Goal: Information Seeking & Learning: Learn about a topic

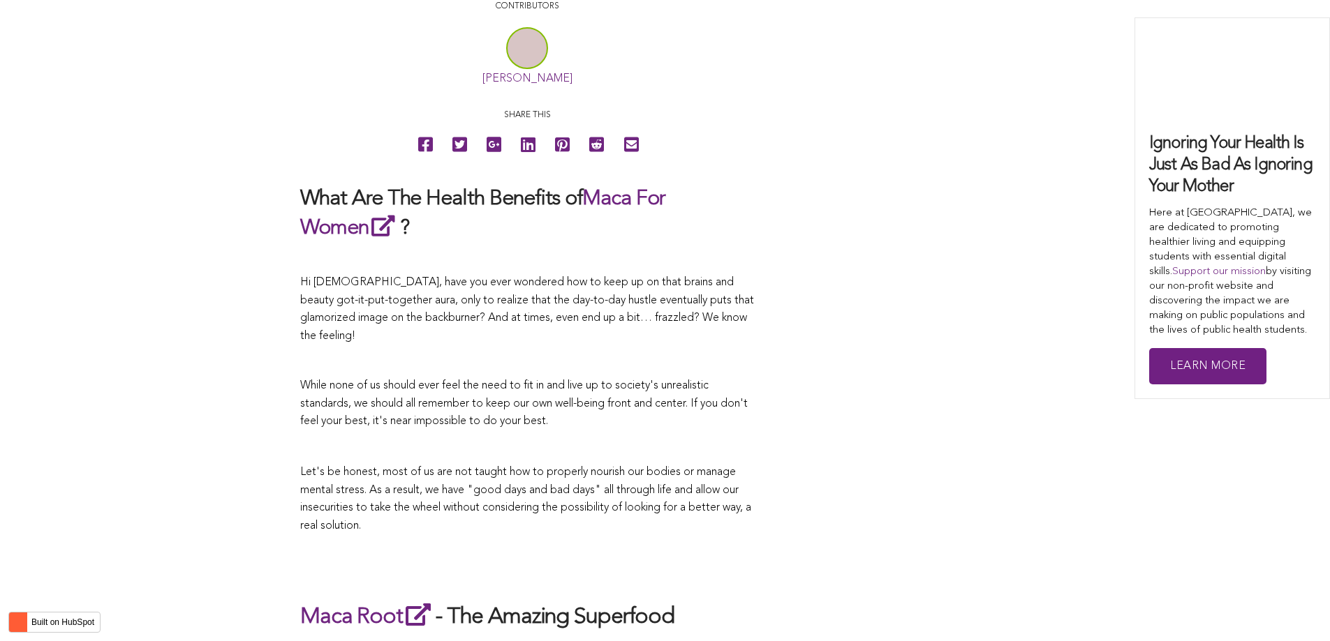
scroll to position [3846, 0]
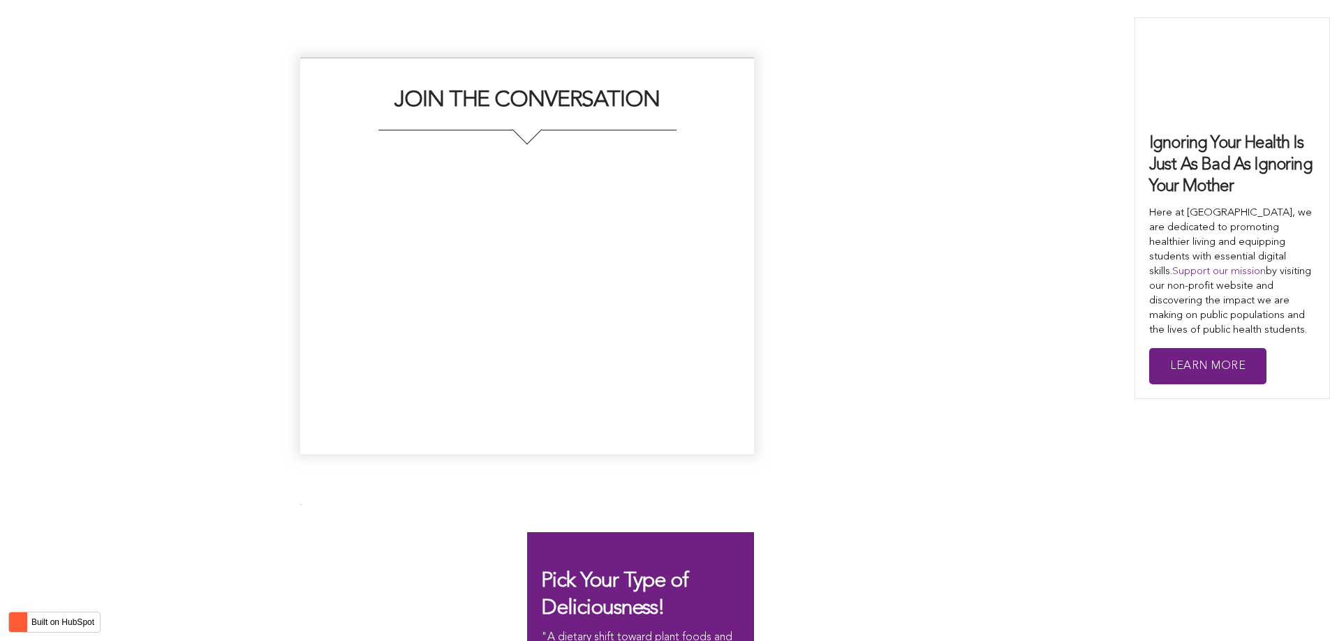
scroll to position [2802, 0]
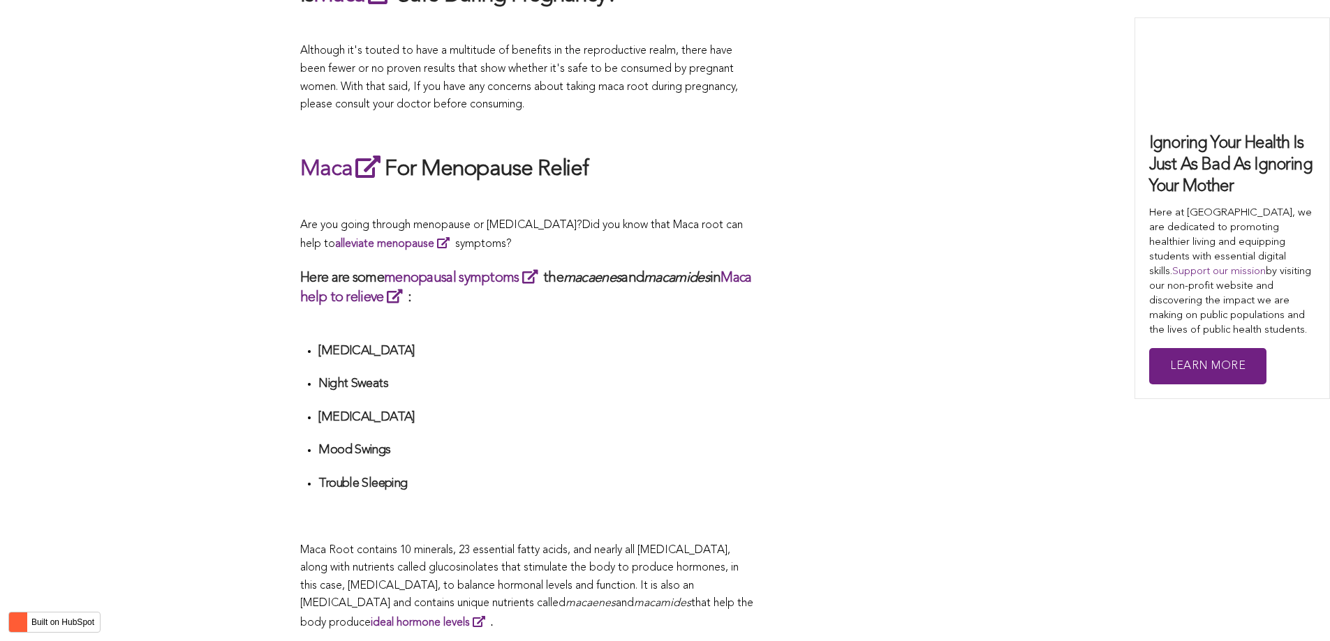
click at [434, 343] on h4 "[MEDICAL_DATA]" at bounding box center [535, 351] width 435 height 16
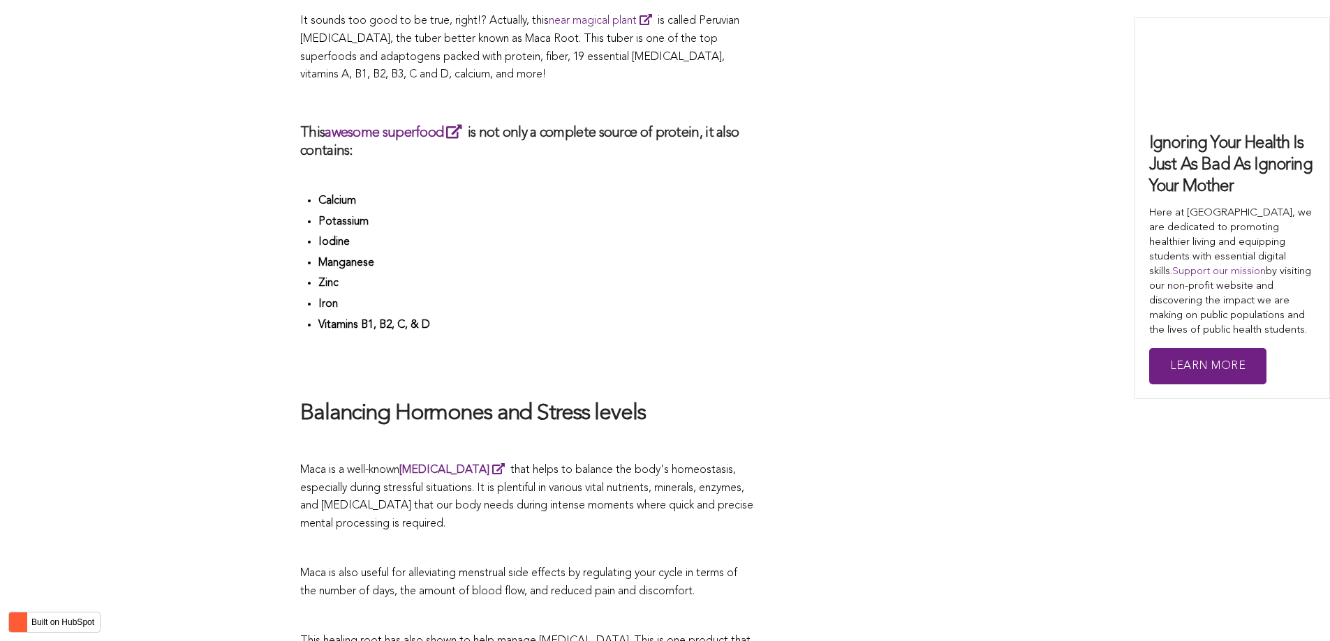
scroll to position [0, 0]
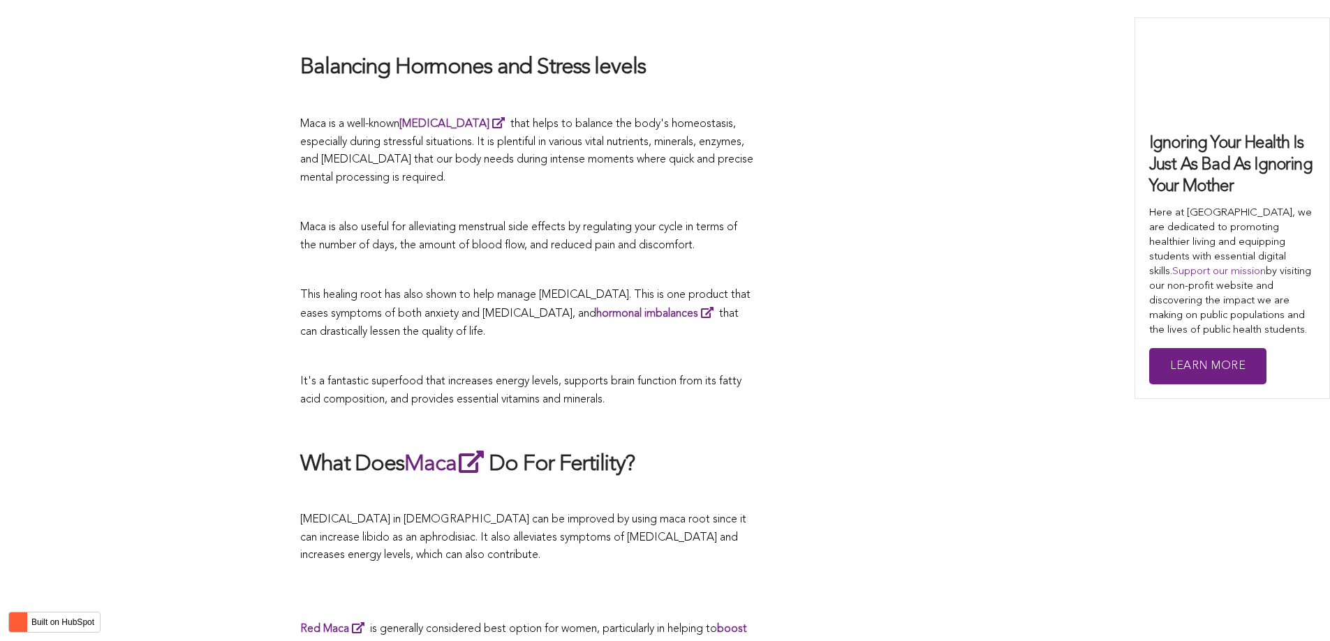
scroll to position [4793, 0]
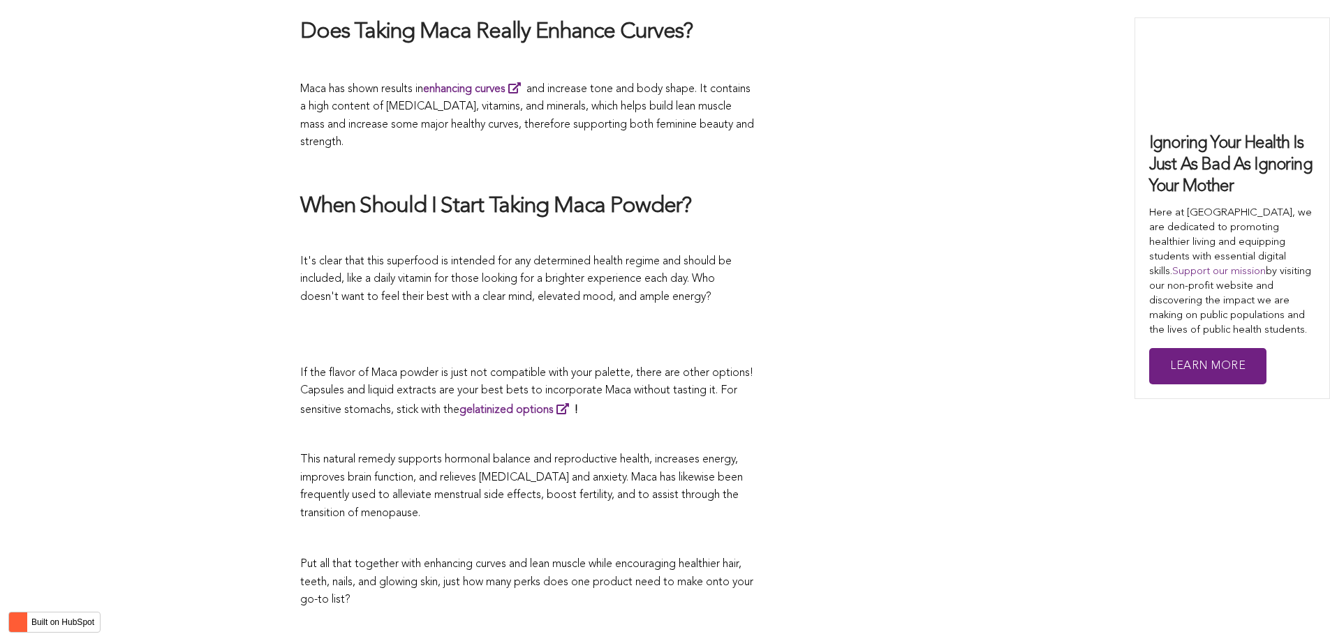
click at [567, 368] on span "If the flavor of Maca powder is just not compatible with your palette, there ar…" at bounding box center [526, 392] width 453 height 48
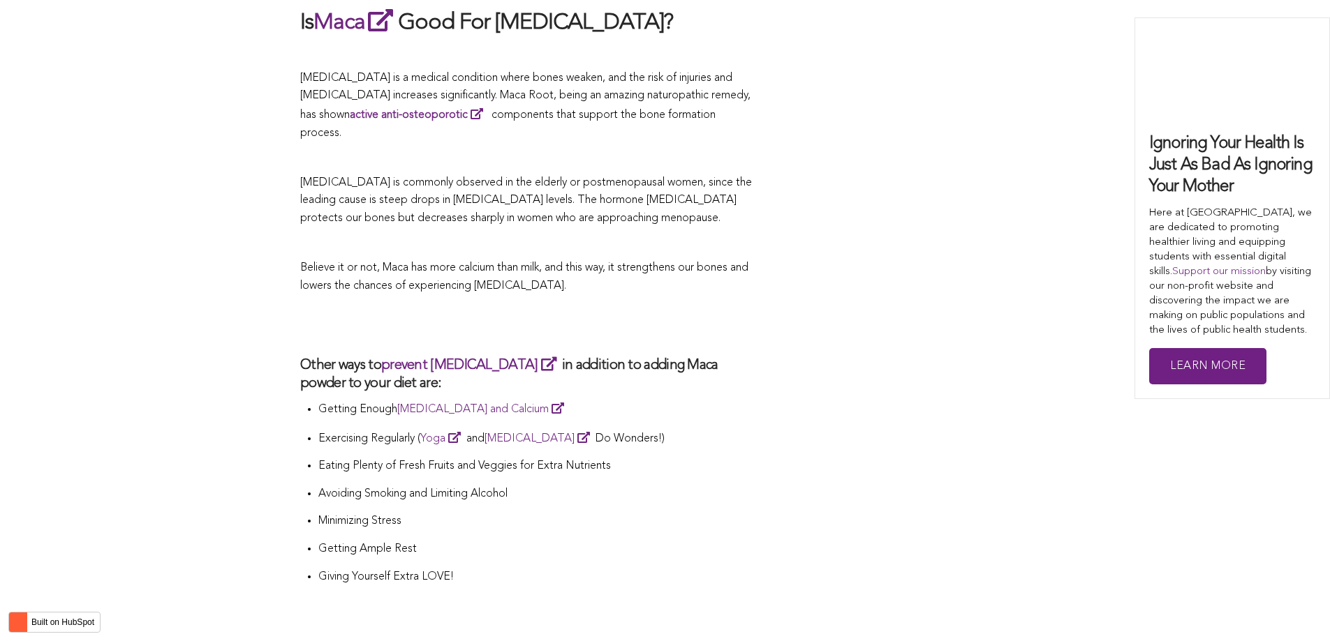
click at [579, 355] on h3 "Other ways to prevent [MEDICAL_DATA] in addition to adding Maca powder to your …" at bounding box center [527, 374] width 454 height 38
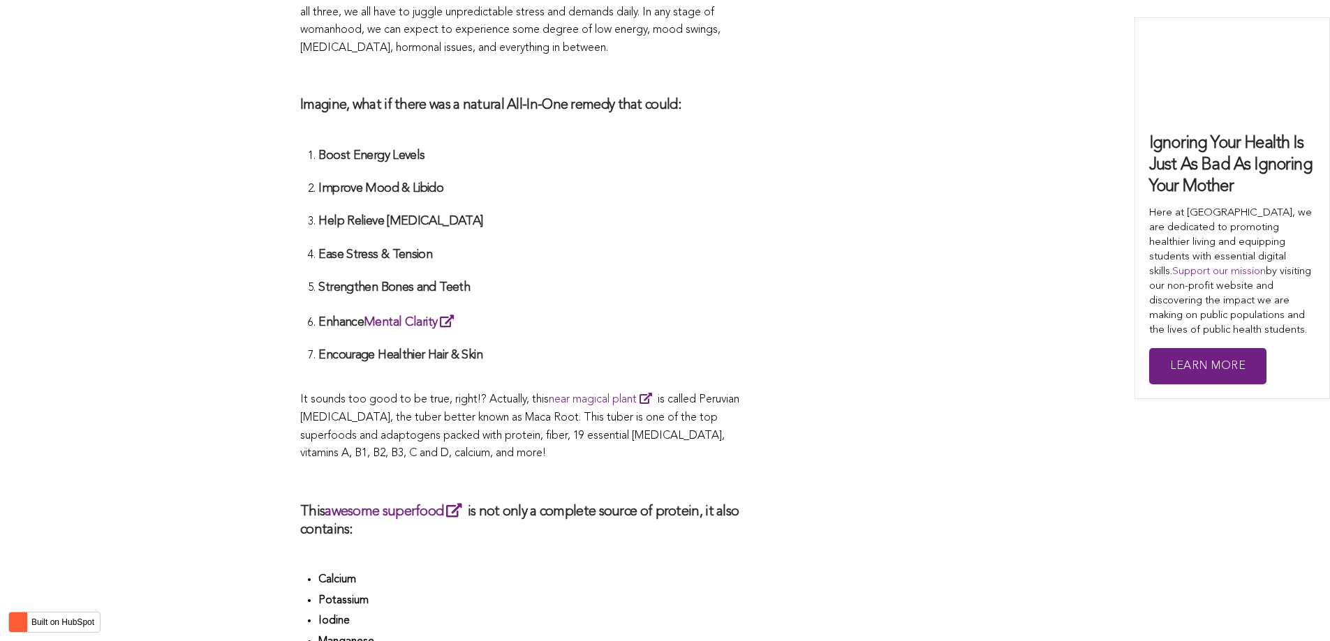
scroll to position [3028, 0]
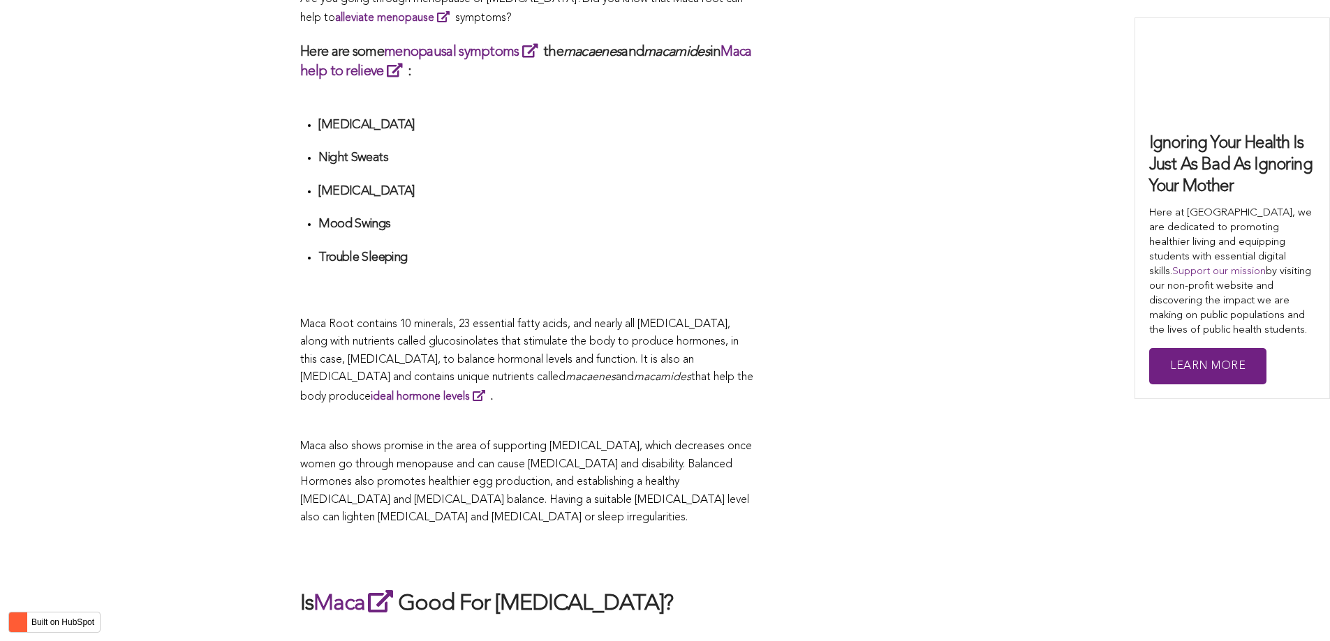
click at [607, 320] on span "Maca Root contains 10 minerals, 23 essential fatty acids, and nearly all [MEDIC…" at bounding box center [519, 351] width 438 height 65
click at [598, 441] on span "Maca also shows promise in the area of supporting [MEDICAL_DATA], which decreas…" at bounding box center [526, 482] width 452 height 82
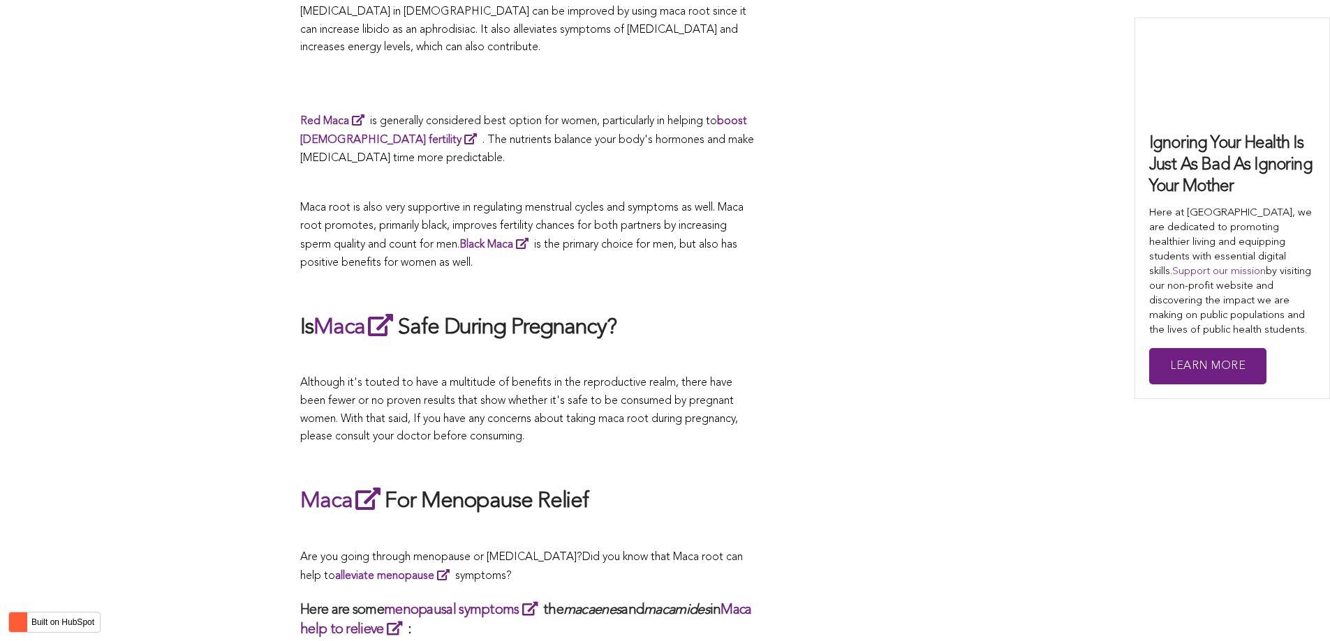
scroll to position [4148, 0]
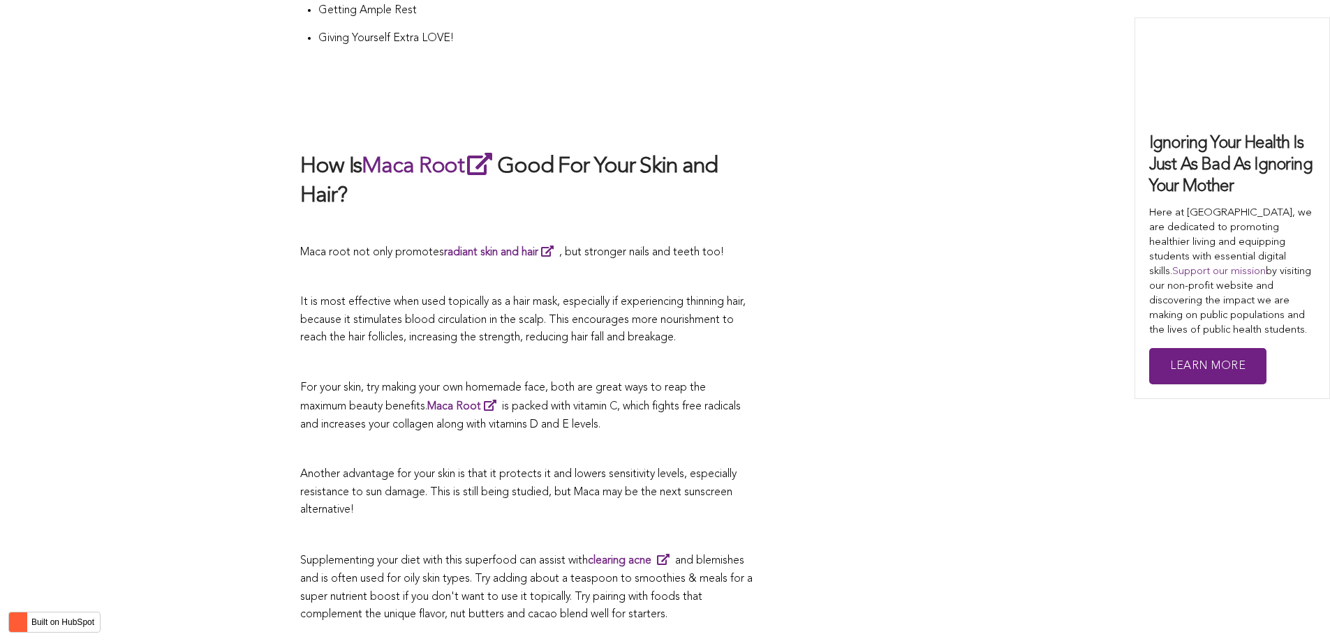
click at [564, 355] on p at bounding box center [527, 364] width 454 height 18
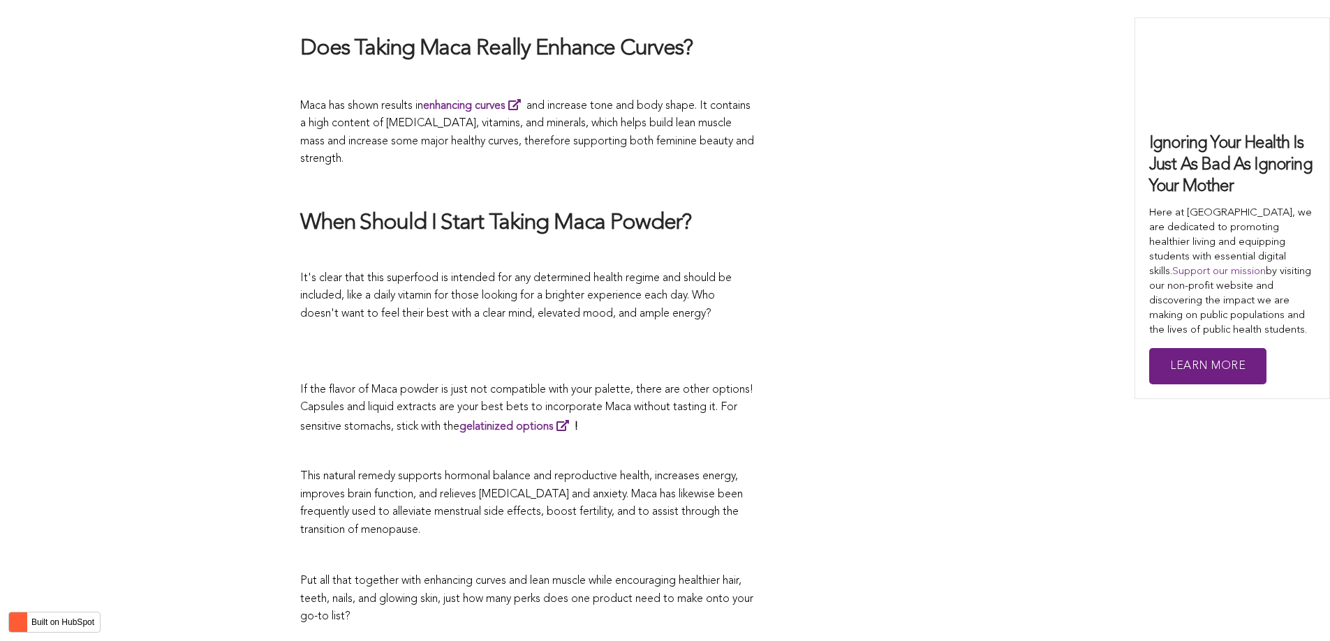
scroll to position [2810, 0]
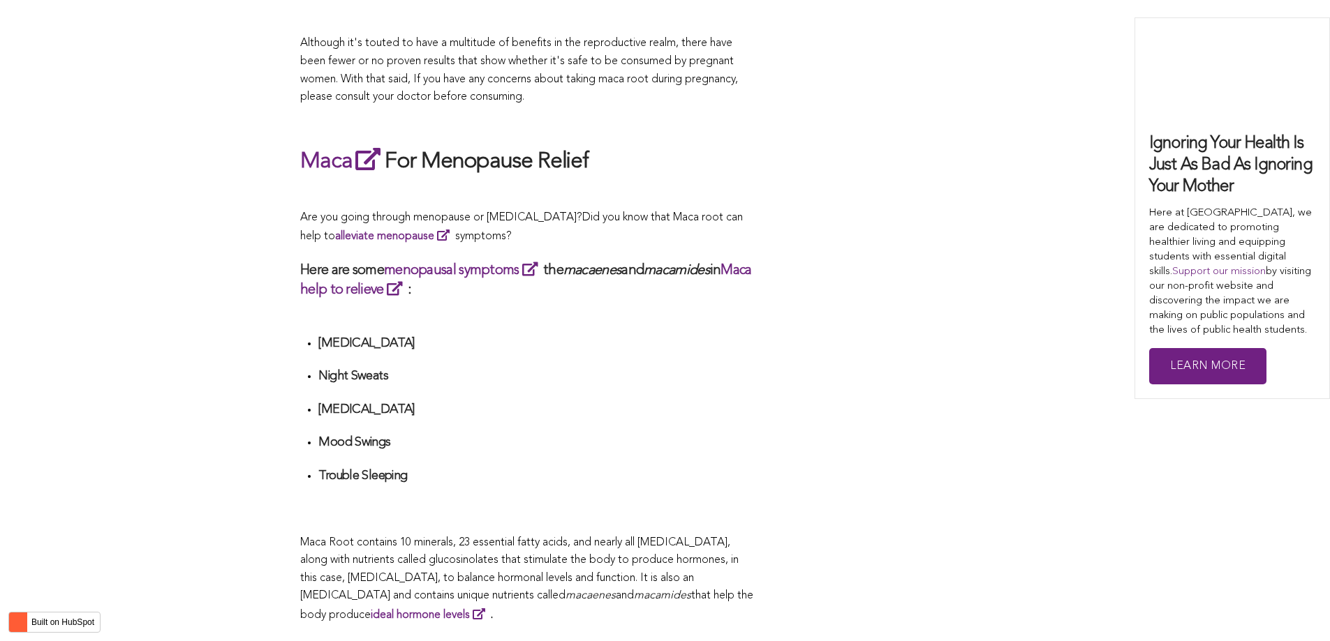
click at [701, 336] on h4 "[MEDICAL_DATA]" at bounding box center [535, 344] width 435 height 16
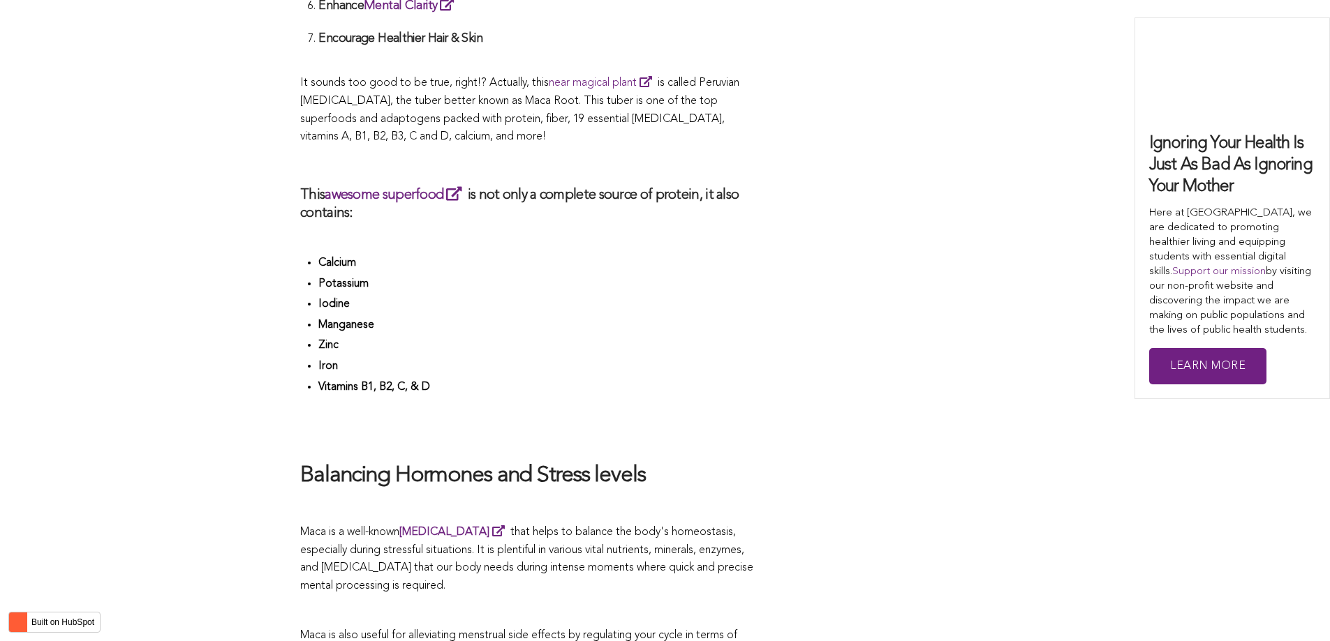
scroll to position [3571, 0]
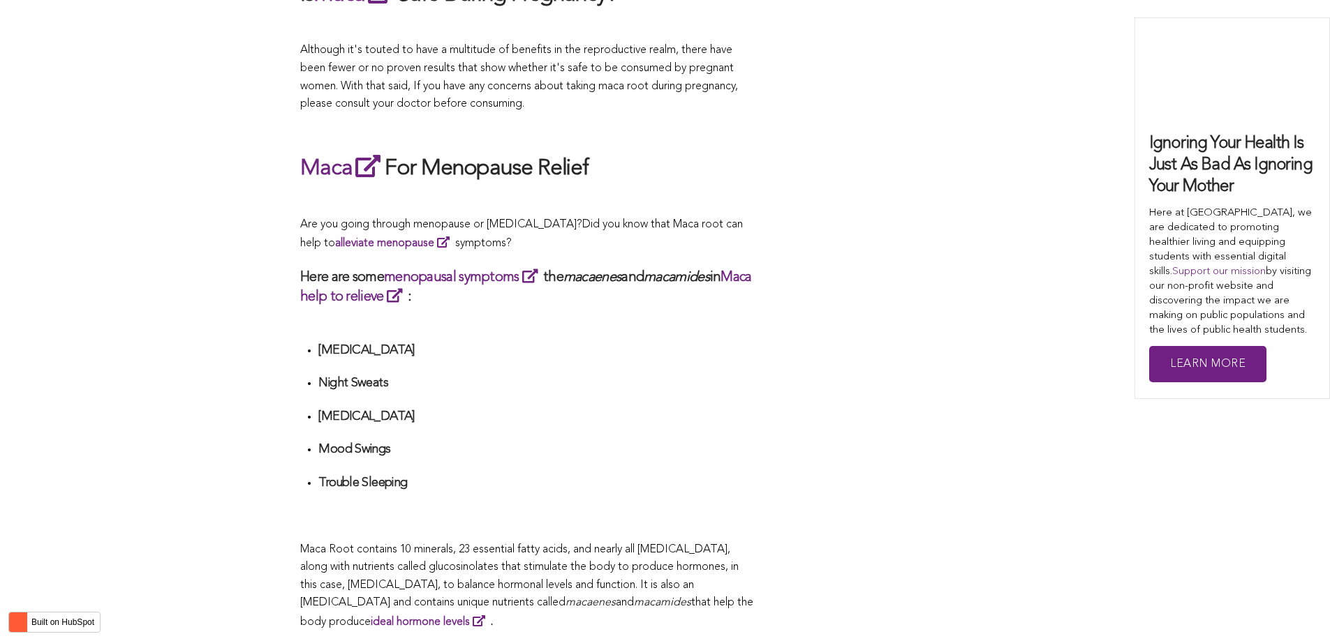
scroll to position [3227, 0]
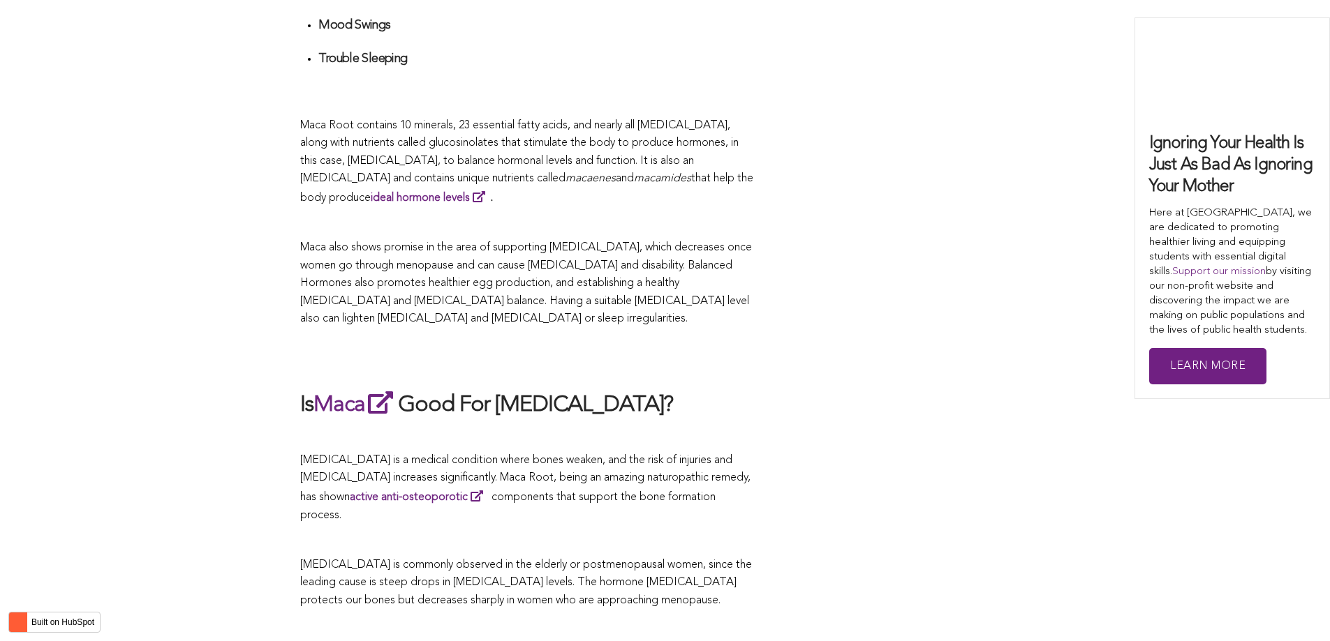
click at [440, 343] on h2 at bounding box center [527, 359] width 454 height 32
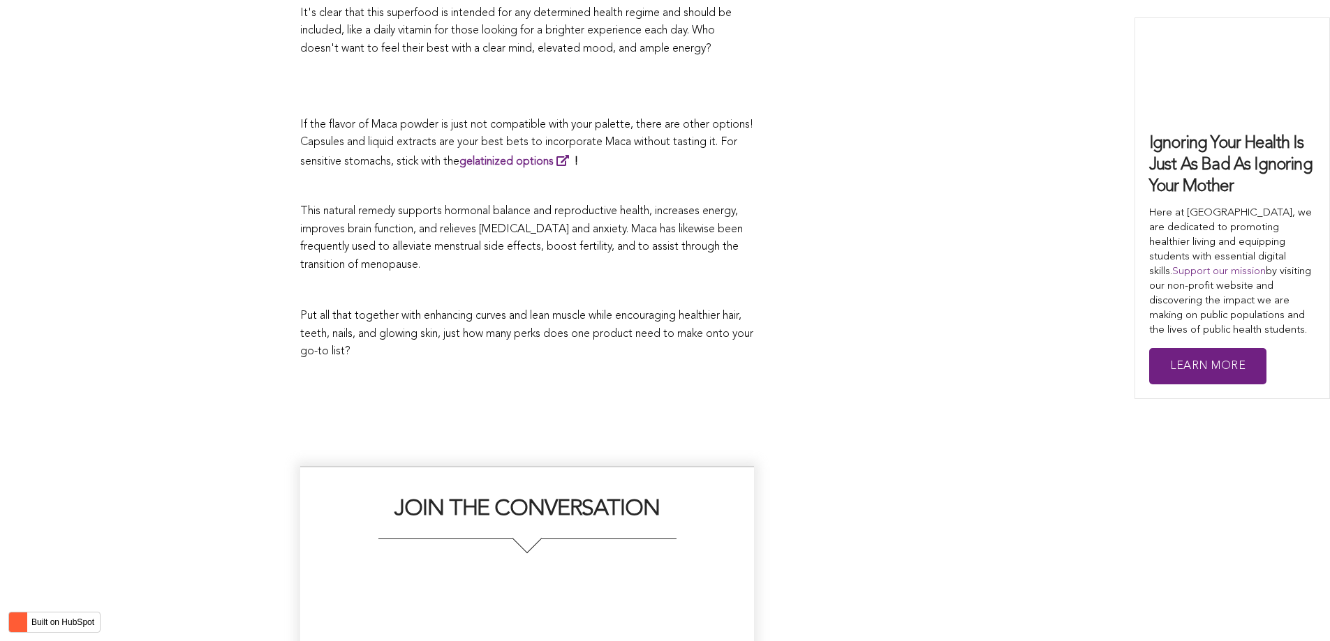
scroll to position [3224, 0]
